Goal: Task Accomplishment & Management: Manage account settings

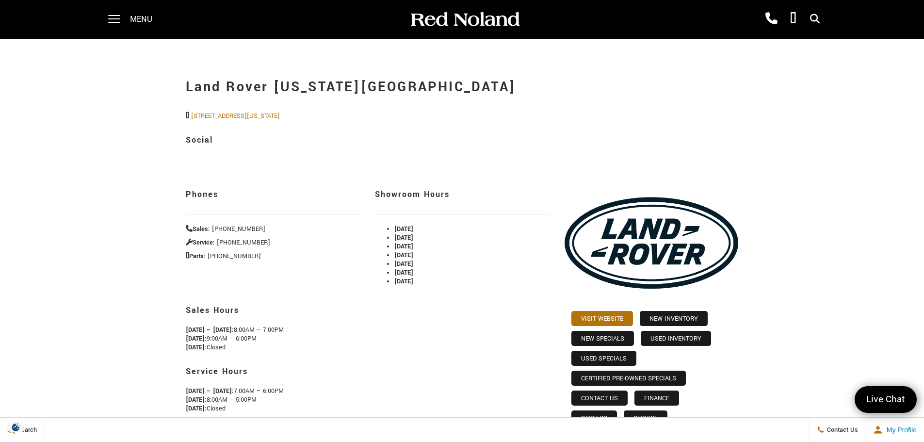
click at [137, 13] on span "Menu" at bounding box center [141, 19] width 22 height 39
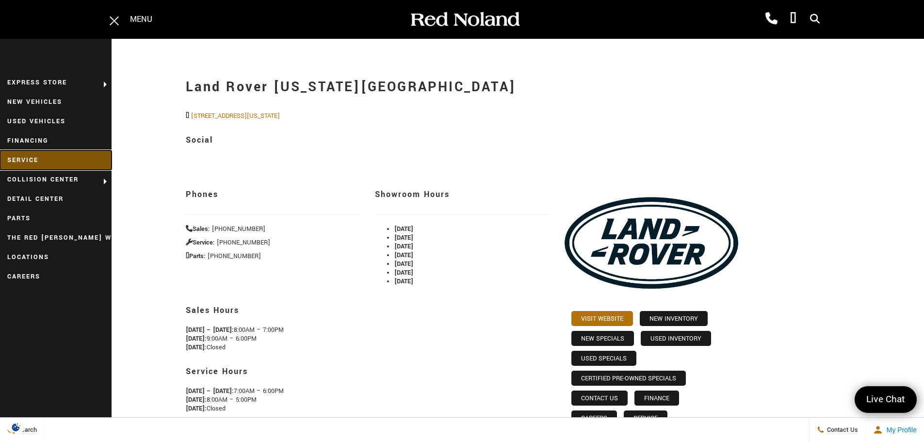
click at [54, 159] on link "Service" at bounding box center [56, 159] width 112 height 19
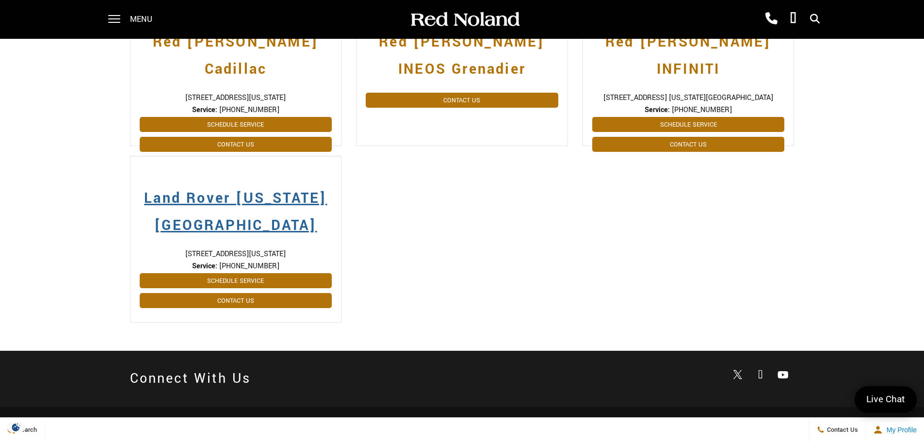
scroll to position [388, 0]
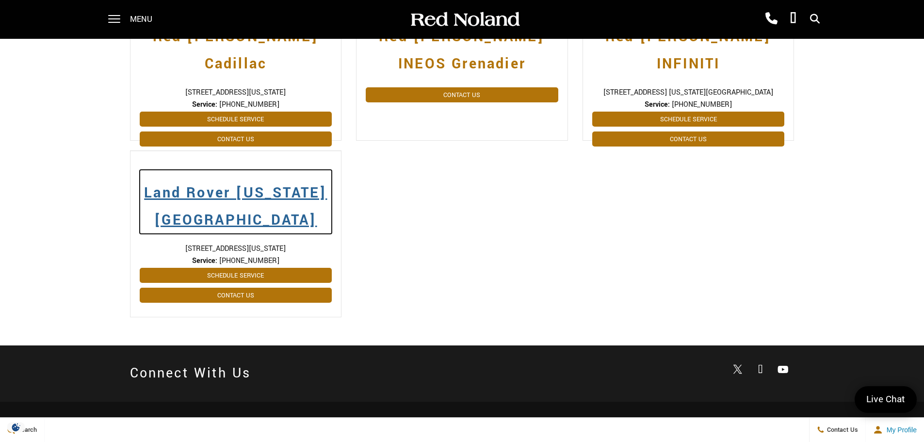
click at [216, 192] on h2 "Land Rover [US_STATE][GEOGRAPHIC_DATA]" at bounding box center [236, 202] width 192 height 64
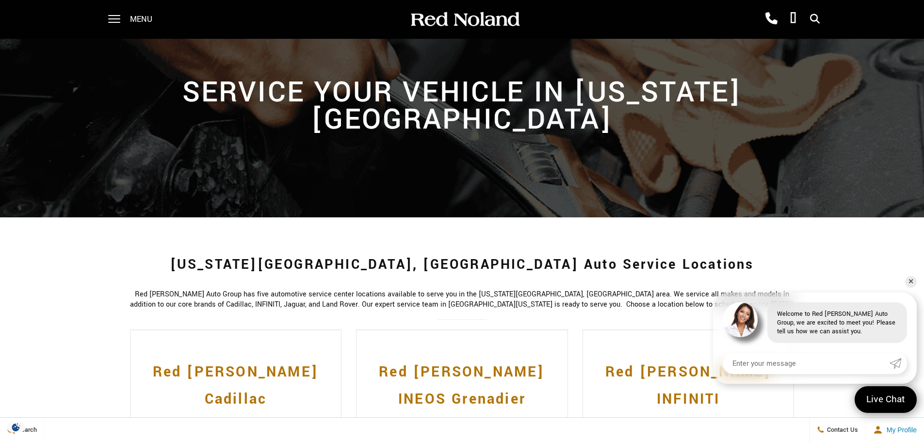
scroll to position [0, 0]
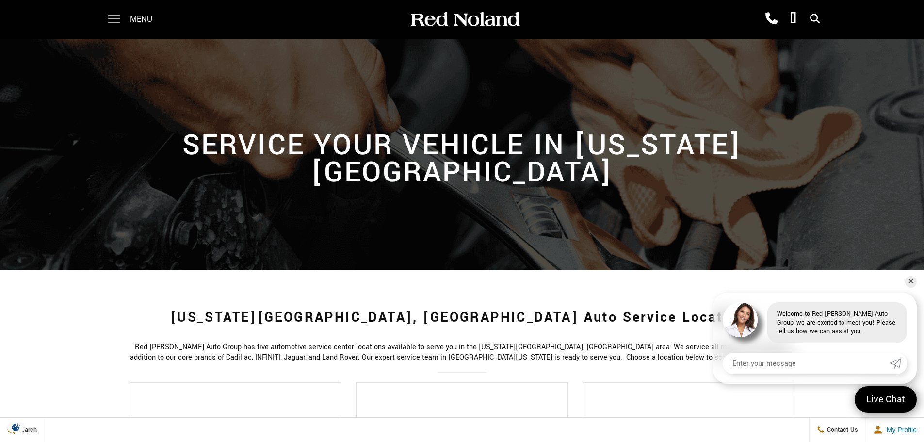
click at [113, 16] on span at bounding box center [114, 19] width 12 height 39
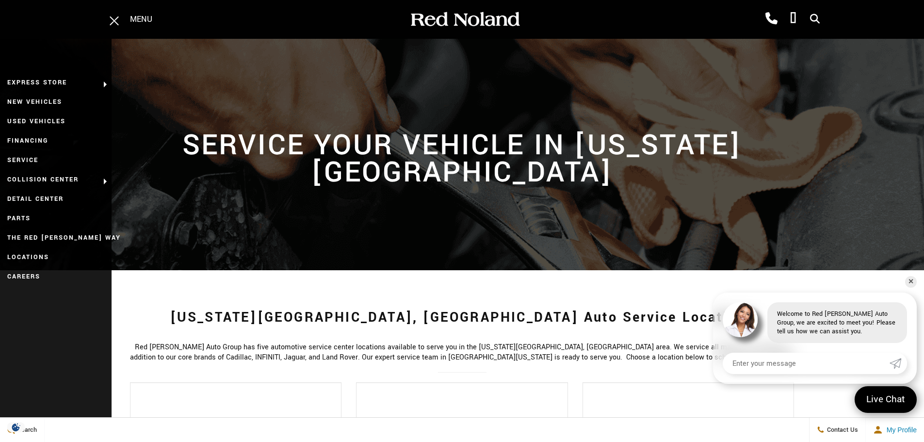
click at [144, 21] on span "Menu" at bounding box center [141, 19] width 22 height 39
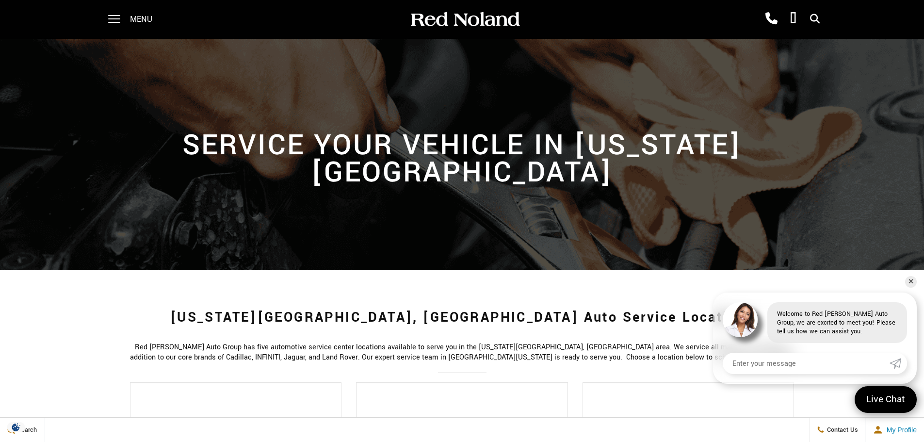
click at [144, 21] on span "Menu" at bounding box center [141, 19] width 22 height 39
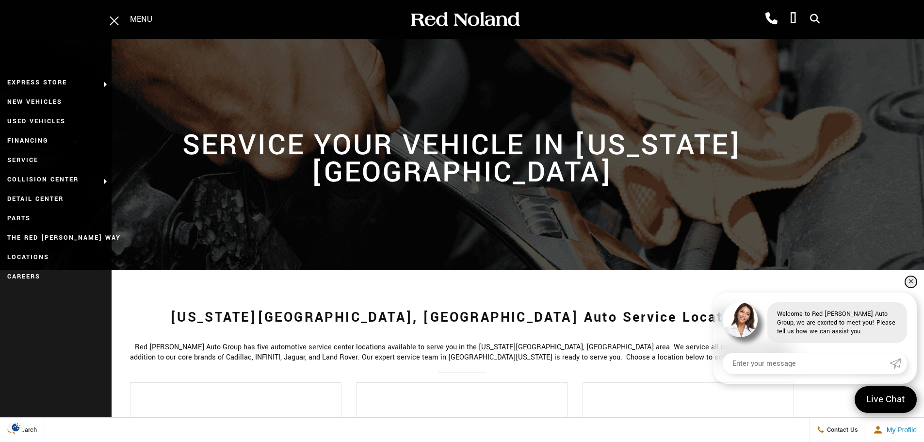
click at [907, 278] on link "✕" at bounding box center [911, 282] width 12 height 12
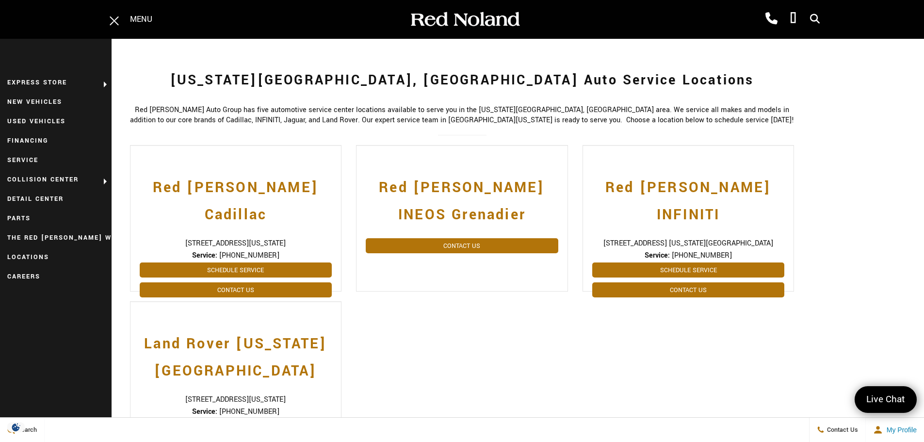
scroll to position [242, 0]
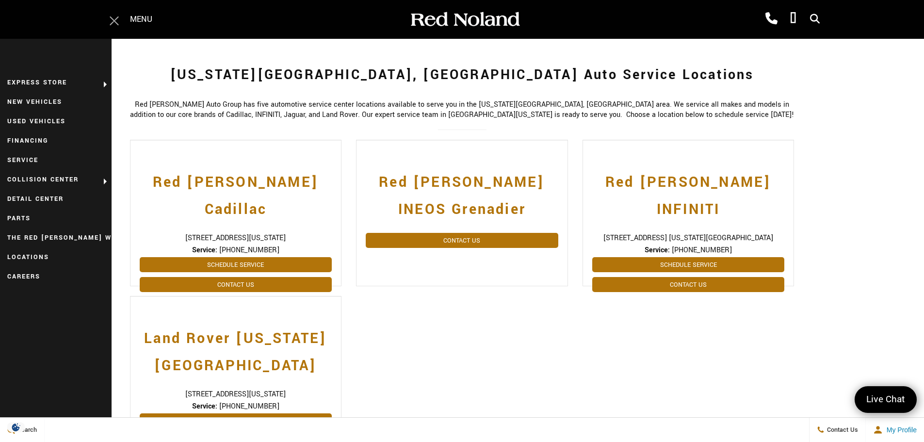
click at [119, 19] on span at bounding box center [114, 19] width 12 height 39
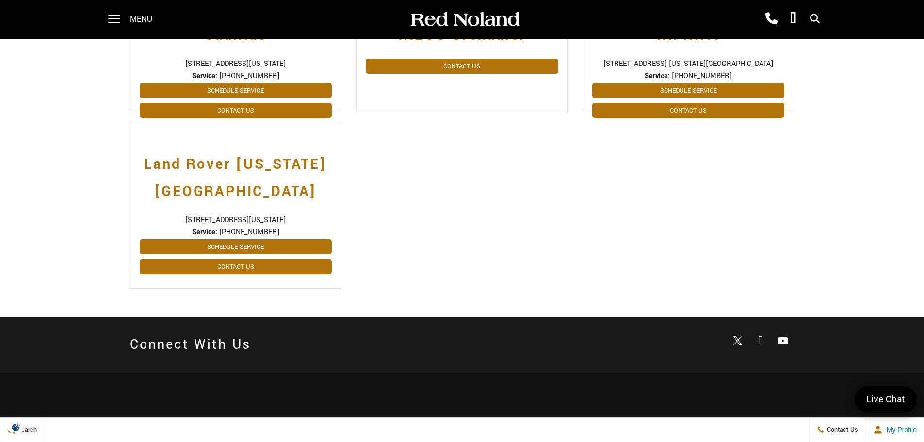
scroll to position [533, 0]
